Goal: Complete application form

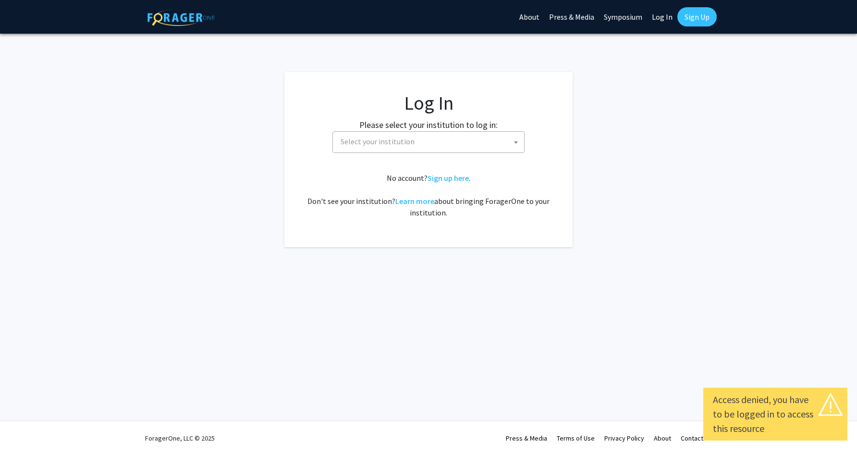
select select
click at [372, 144] on span "Select your institution" at bounding box center [378, 141] width 74 height 10
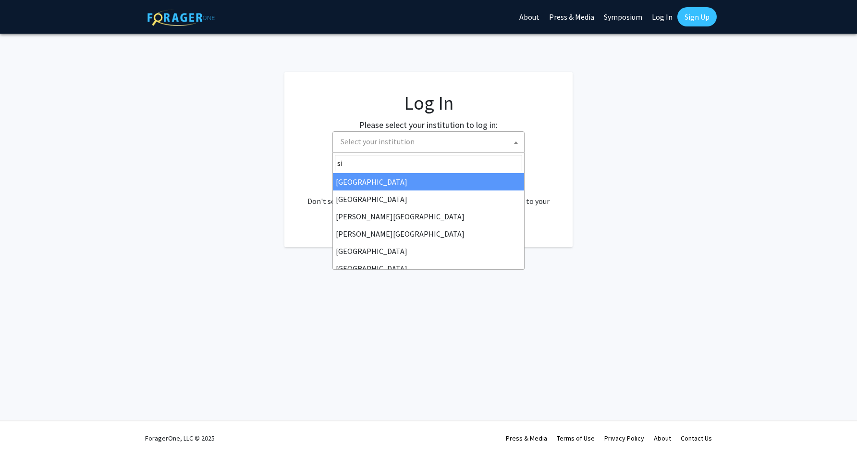
type input "s"
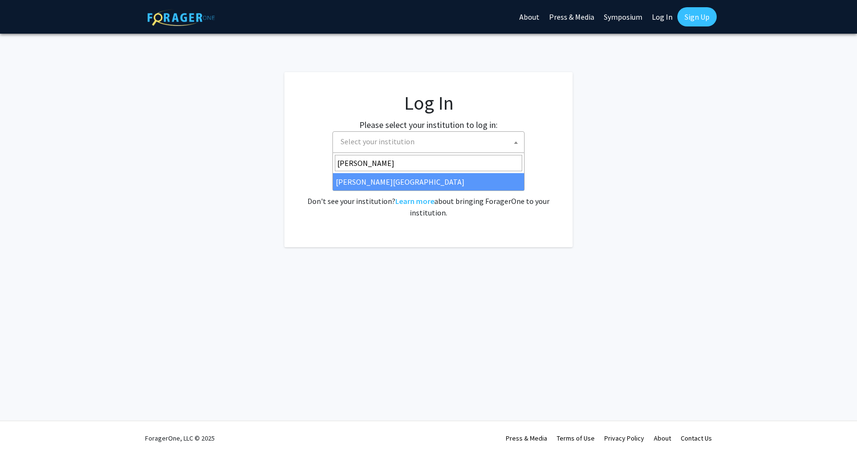
type input "[PERSON_NAME]"
select select "24"
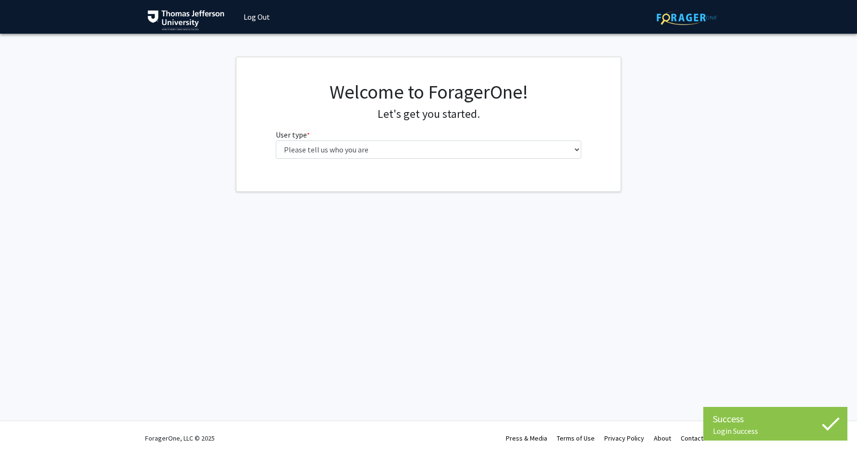
click at [378, 139] on fg-select "User type * required Please tell us who you are Undergraduate Student Master's …" at bounding box center [429, 144] width 306 height 30
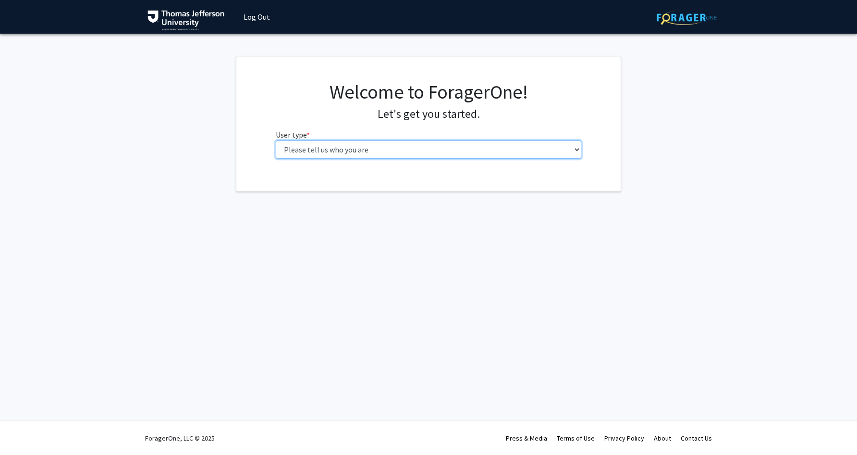
select select "3: doc"
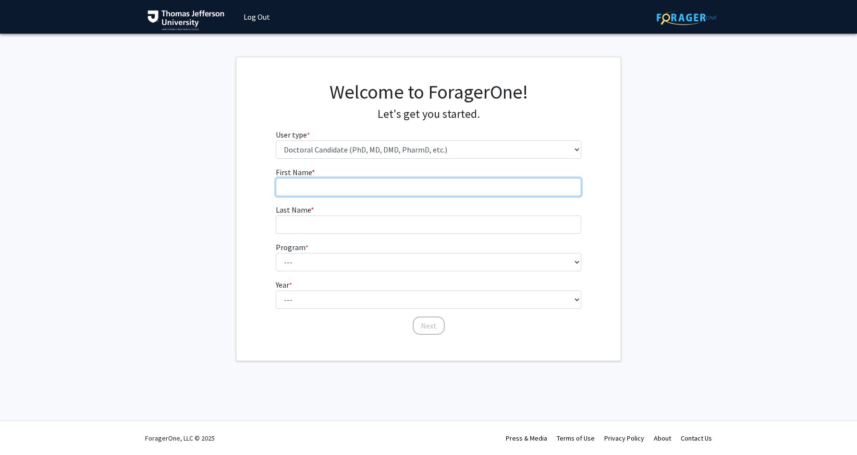
click at [354, 187] on input "First Name * required" at bounding box center [429, 187] width 306 height 18
type input "Austin"
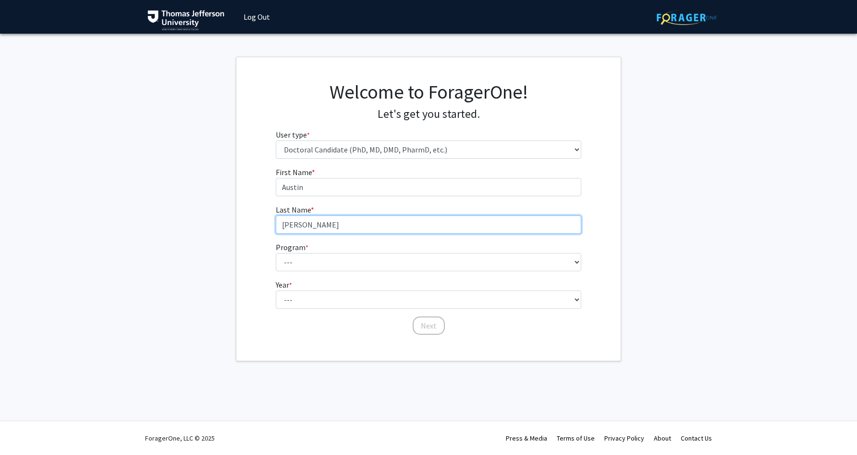
type input "Ludwick"
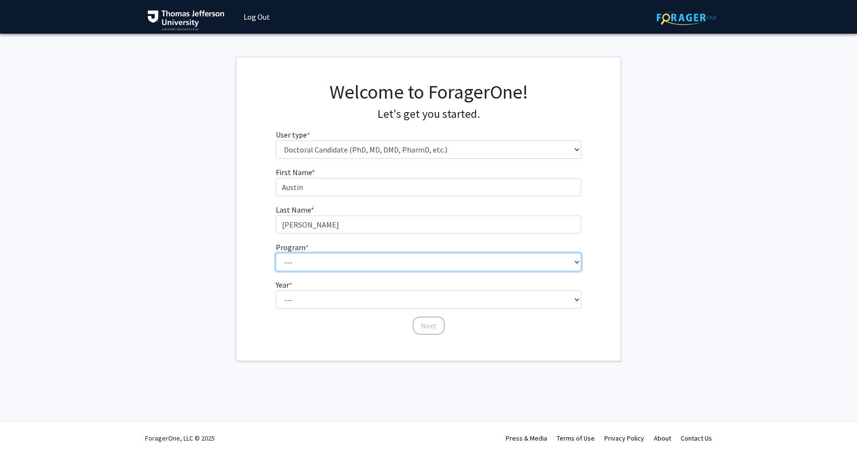
select select "35: 815"
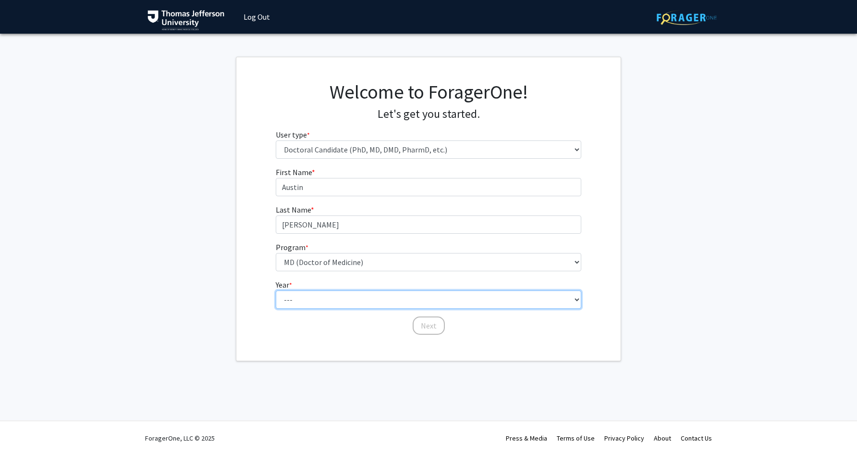
select select "1: first_year"
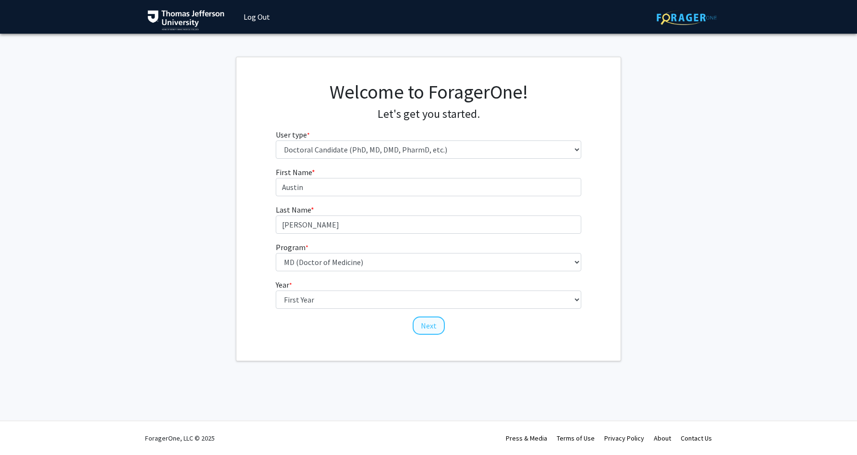
click at [435, 328] on button "Next" at bounding box center [429, 325] width 32 height 18
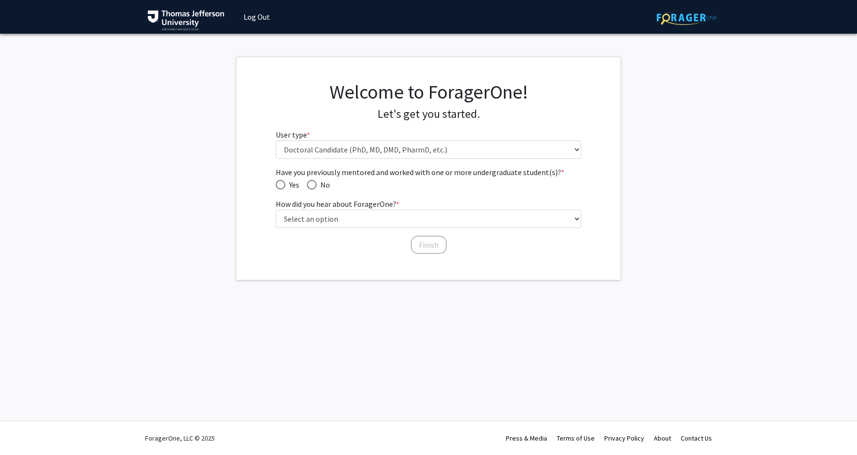
click at [313, 185] on span "Have you previously mentored and worked with one or more undergraduate student(…" at bounding box center [312, 185] width 10 height 10
click at [313, 185] on input "No" at bounding box center [312, 185] width 10 height 10
radio input "true"
select select "2: faculty_recommendation"
click at [420, 241] on button "Finish" at bounding box center [429, 244] width 36 height 18
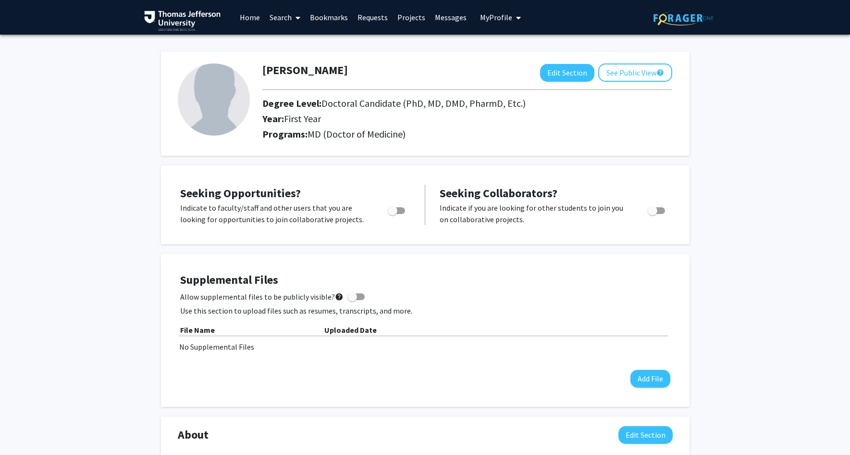
click at [396, 213] on span "Toggle" at bounding box center [393, 211] width 10 height 10
click at [393, 214] on input "Are you actively seeking opportunities?" at bounding box center [392, 214] width 0 height 0
checkbox input "true"
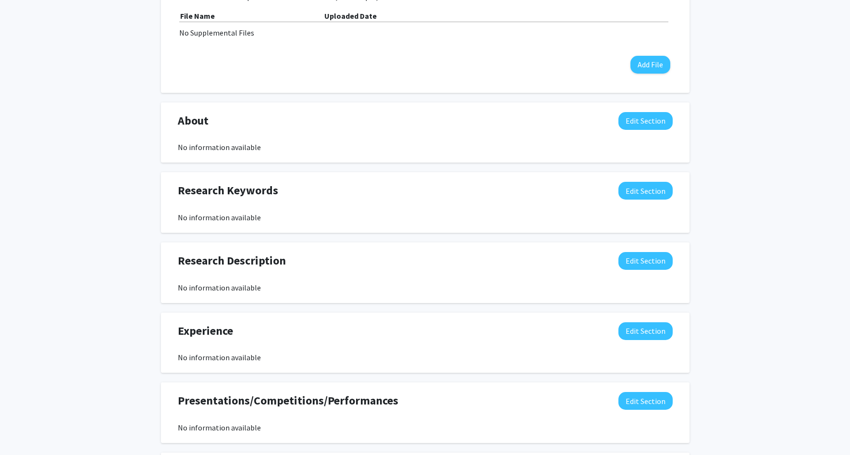
scroll to position [325, 0]
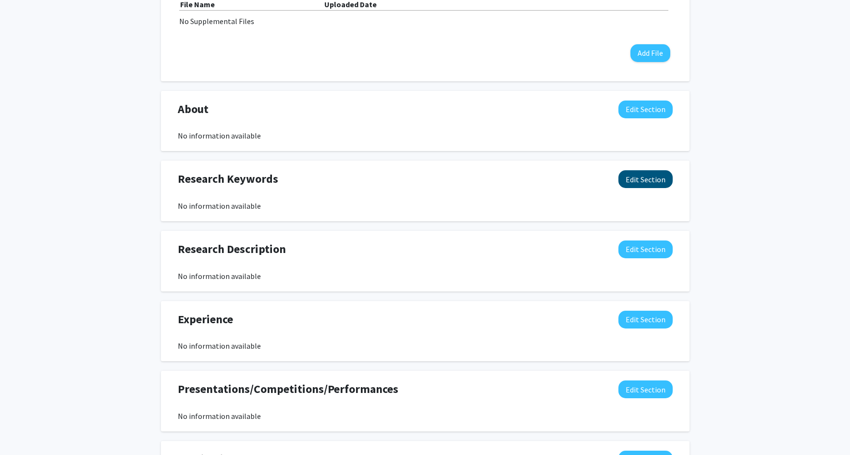
click at [632, 186] on button "Edit Section" at bounding box center [645, 179] width 54 height 18
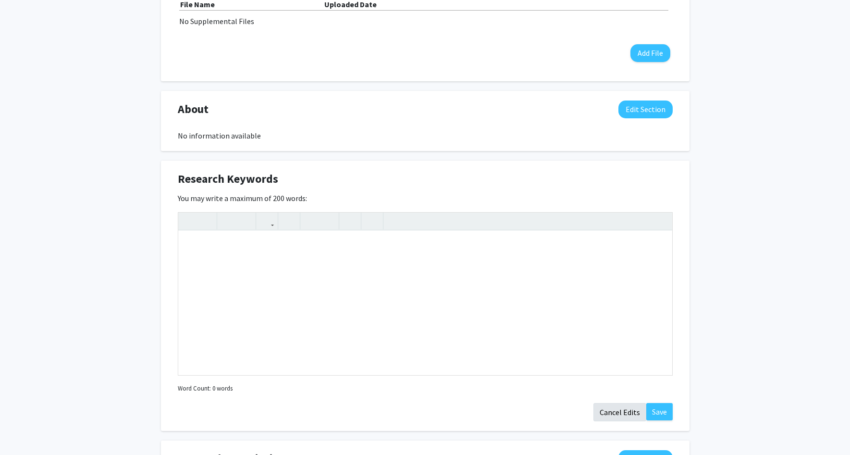
click at [611, 412] on button "Cancel Edits" at bounding box center [619, 412] width 53 height 18
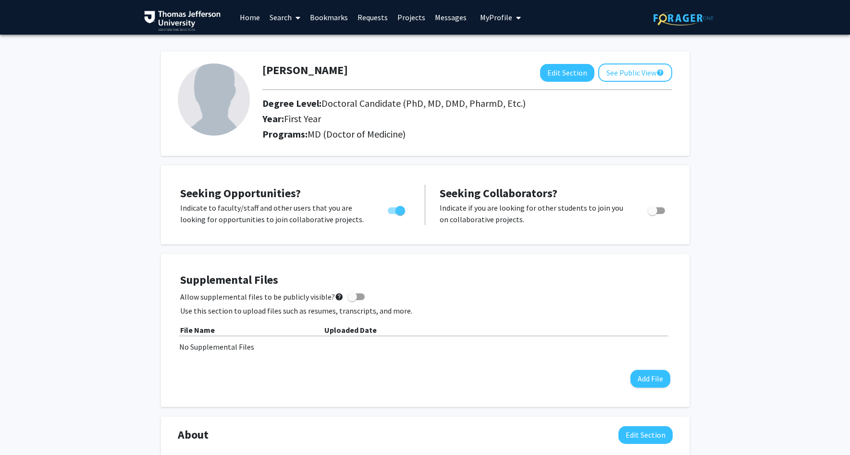
scroll to position [0, 0]
